Goal: Task Accomplishment & Management: Manage account settings

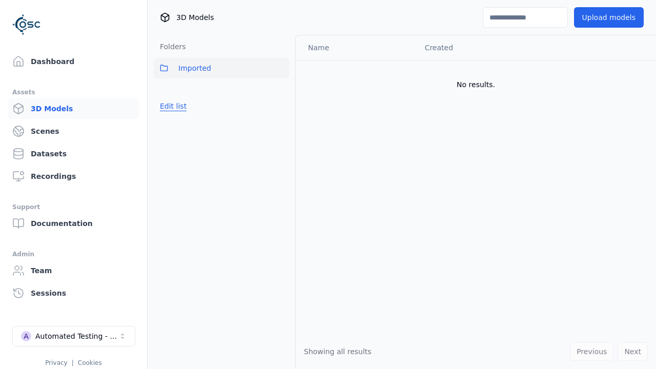
click at [171, 106] on button "Edit list" at bounding box center [173, 106] width 39 height 18
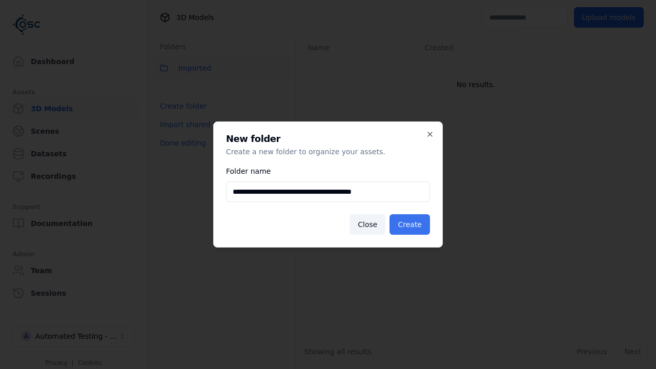
type input "**********"
click at [412, 224] on button "Create" at bounding box center [409, 224] width 40 height 20
click at [180, 152] on button "Done editing" at bounding box center [183, 143] width 58 height 18
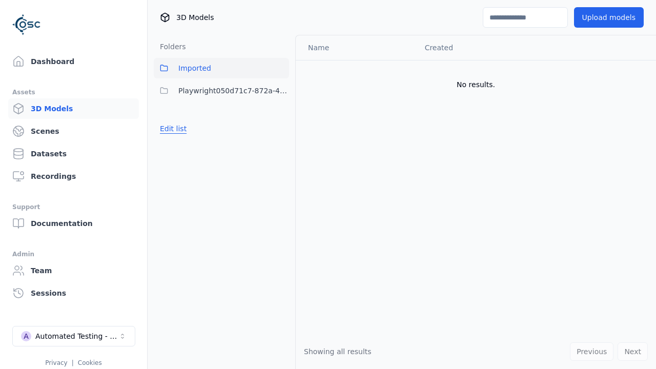
click at [171, 129] on button "Edit list" at bounding box center [173, 128] width 39 height 18
click at [281, 91] on html "Support Dashboard Assets 3D Models Scenes Datasets Recordings Support Documenta…" at bounding box center [328, 184] width 656 height 369
click at [280, 144] on div "Rename" at bounding box center [284, 144] width 69 height 16
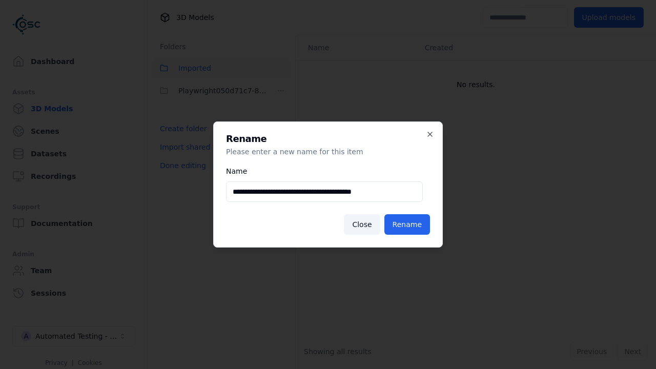
click at [324, 192] on input "**********" at bounding box center [324, 191] width 197 height 20
type input "**********"
click at [409, 224] on button "Rename" at bounding box center [407, 224] width 46 height 20
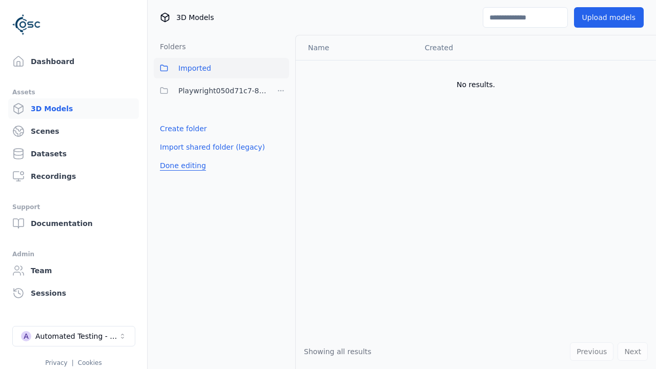
click at [180, 166] on button "Done editing" at bounding box center [183, 165] width 58 height 18
click at [171, 156] on button "Done editing" at bounding box center [183, 165] width 58 height 18
click at [281, 91] on html "Support Dashboard Assets 3D Models Scenes Datasets Recordings Support Documenta…" at bounding box center [328, 184] width 656 height 369
click at [280, 160] on div "Delete" at bounding box center [284, 161] width 69 height 16
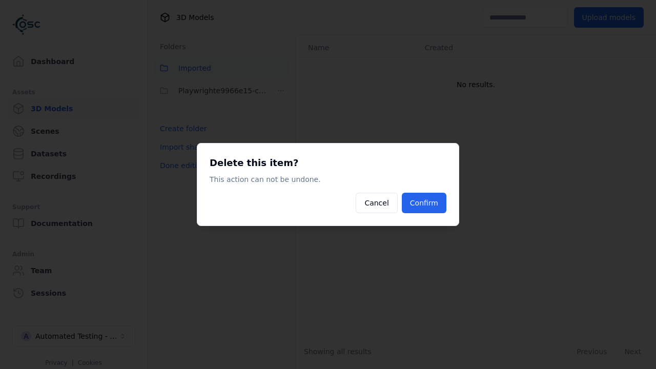
click at [425, 203] on button "Confirm" at bounding box center [424, 203] width 45 height 20
click at [180, 166] on div "Folders Imported Playwrighte9966e15-c8ee-416a-8e4b-5bb273e91e56 Create folder I…" at bounding box center [222, 202] width 148 height 334
